Goal: Find specific page/section: Find specific page/section

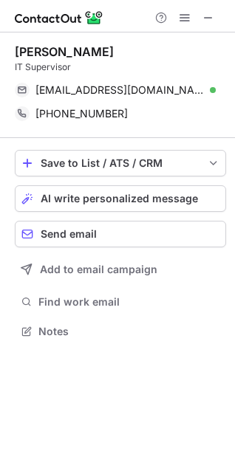
scroll to position [321, 235]
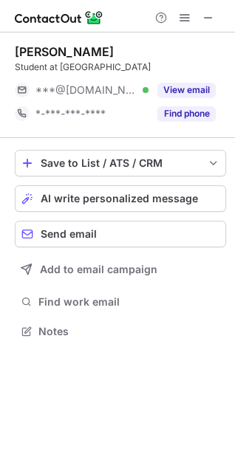
scroll to position [334, 235]
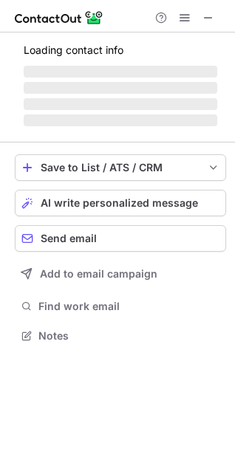
scroll to position [321, 235]
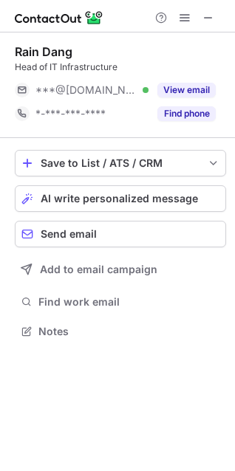
scroll to position [321, 235]
